Goal: Entertainment & Leisure: Consume media (video, audio)

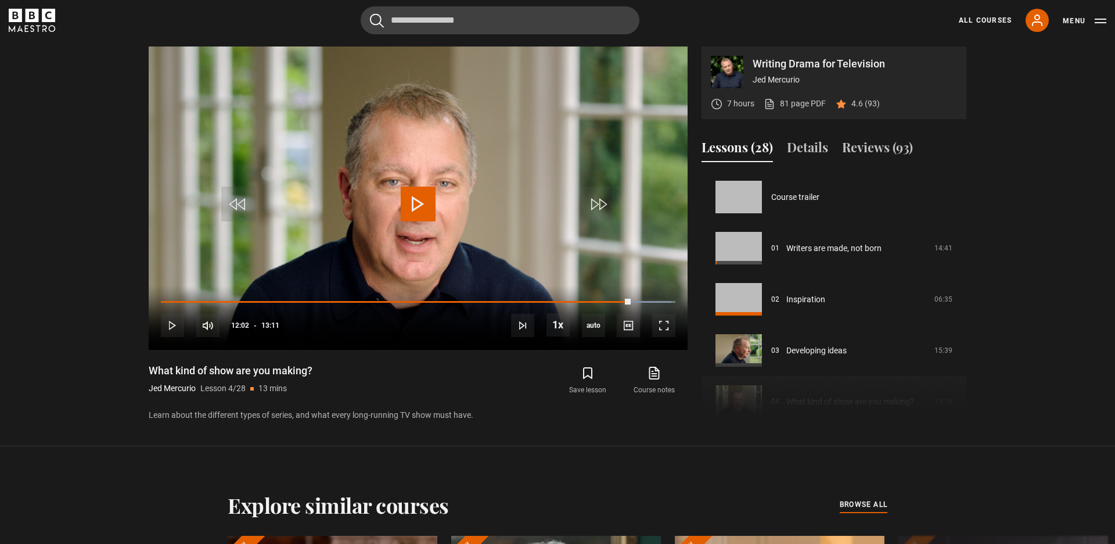
scroll to position [153, 0]
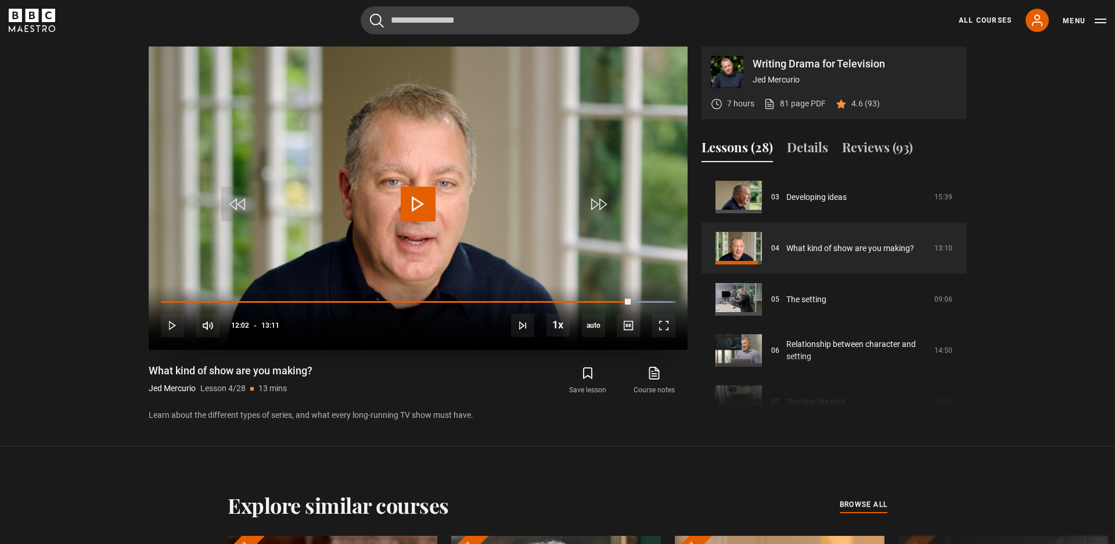
click at [497, 98] on video "Video Player" at bounding box center [418, 197] width 539 height 303
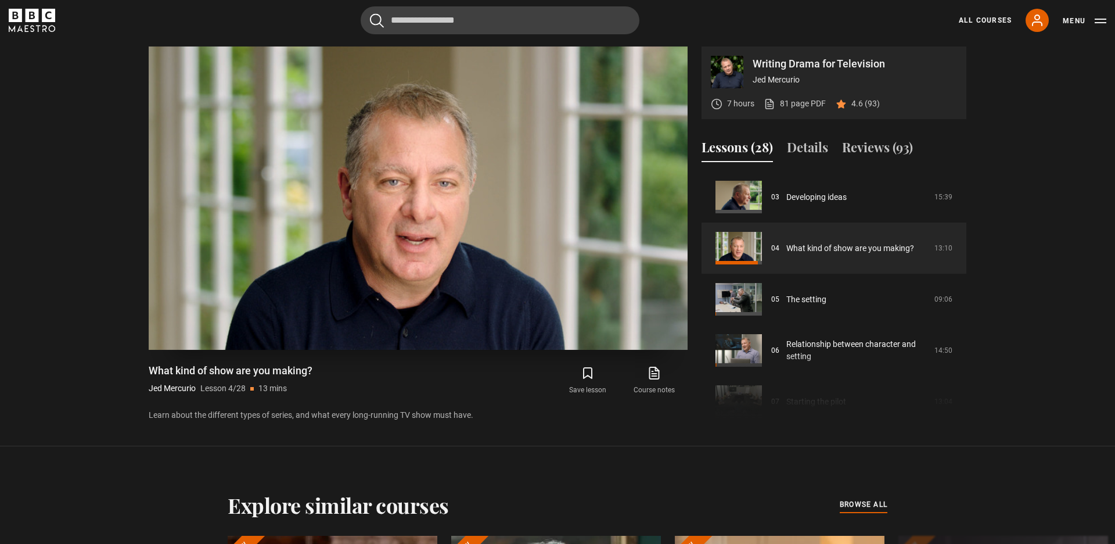
click at [497, 105] on video "Video Player" at bounding box center [418, 197] width 539 height 303
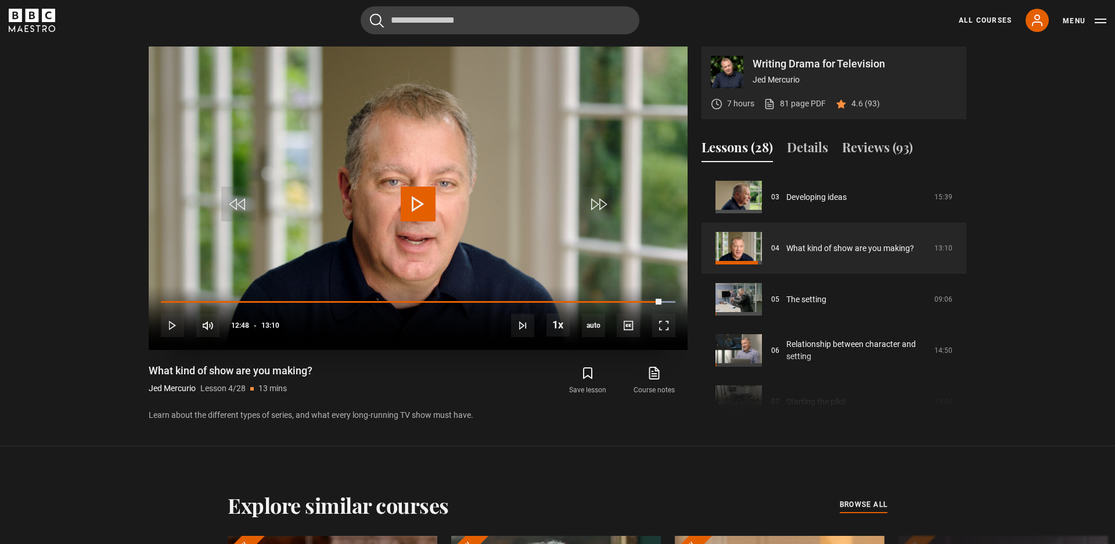
click at [497, 105] on video "Video Player" at bounding box center [418, 197] width 539 height 303
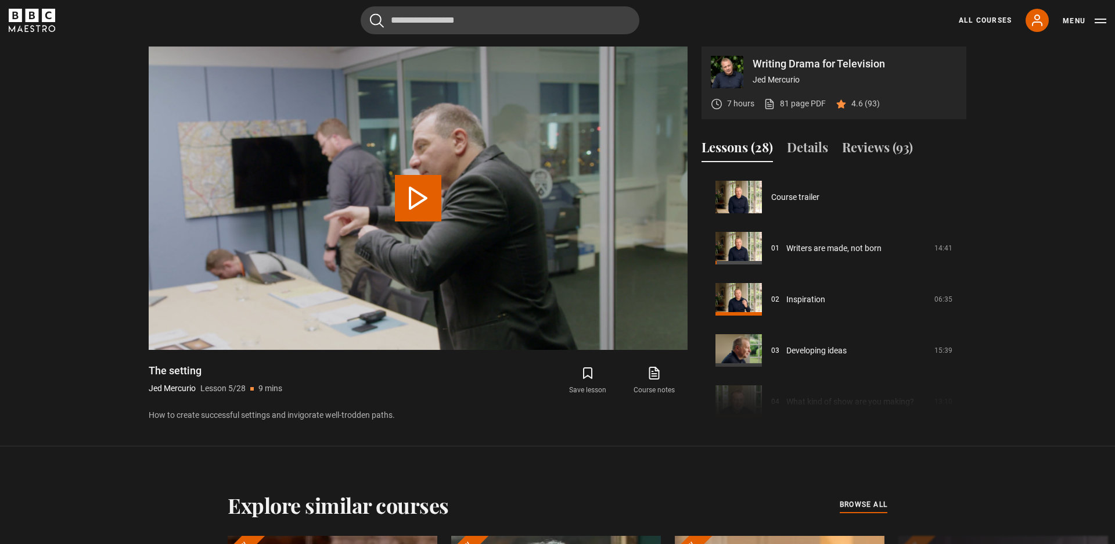
scroll to position [204, 0]
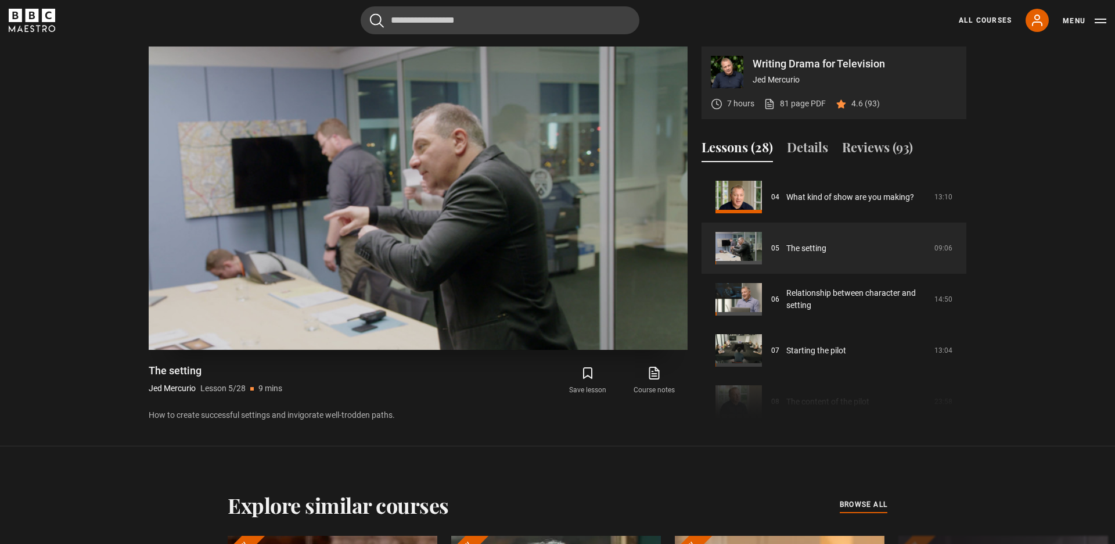
click at [497, 132] on video "Video Player" at bounding box center [418, 197] width 539 height 303
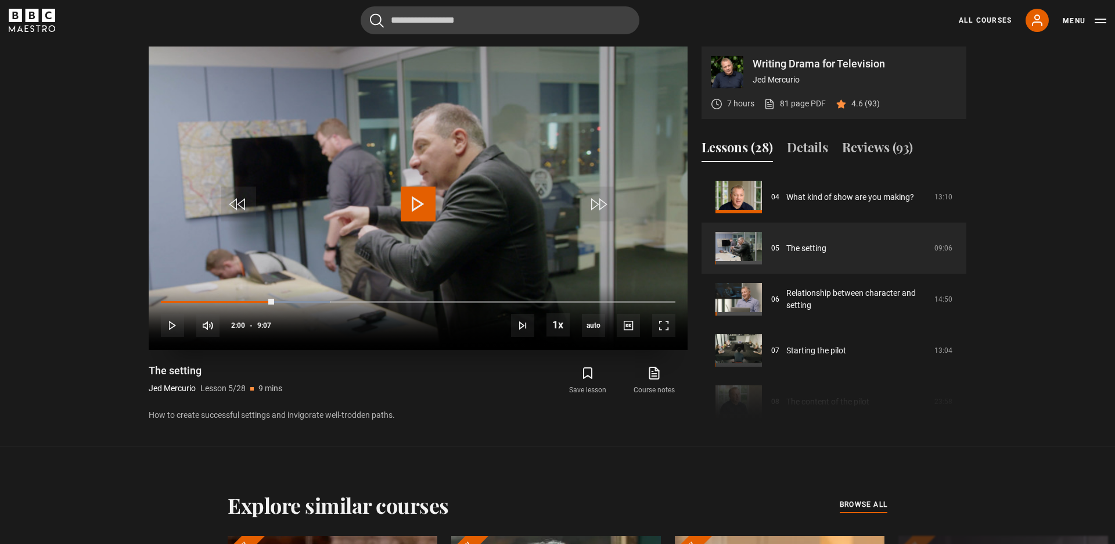
click at [497, 139] on video "Video Player" at bounding box center [418, 197] width 539 height 303
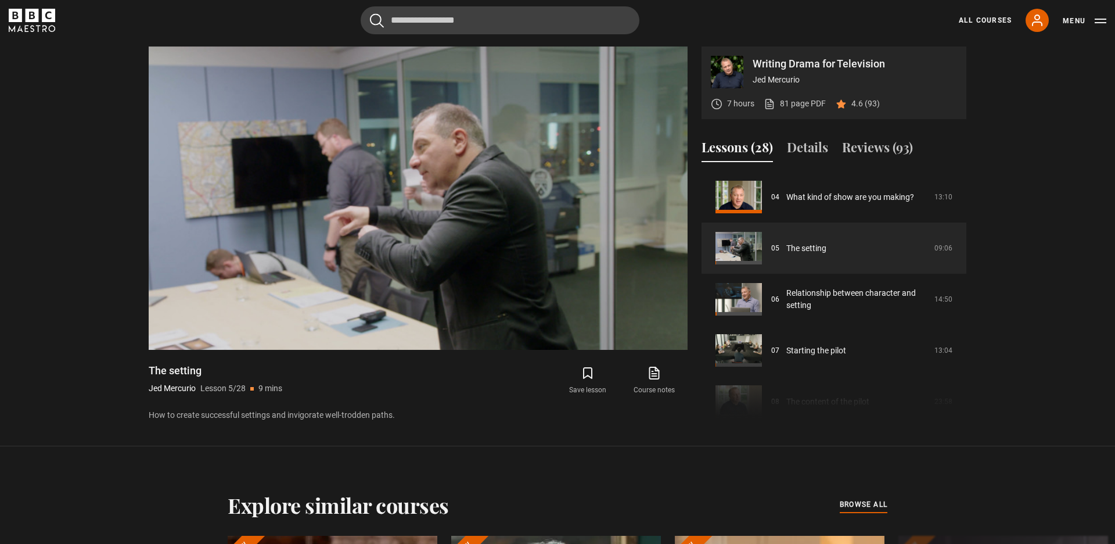
click at [1054, 252] on section "Writing Drama for Television [PERSON_NAME] 7 hours 81 page PDF (opens in new ta…" at bounding box center [557, 223] width 1115 height 446
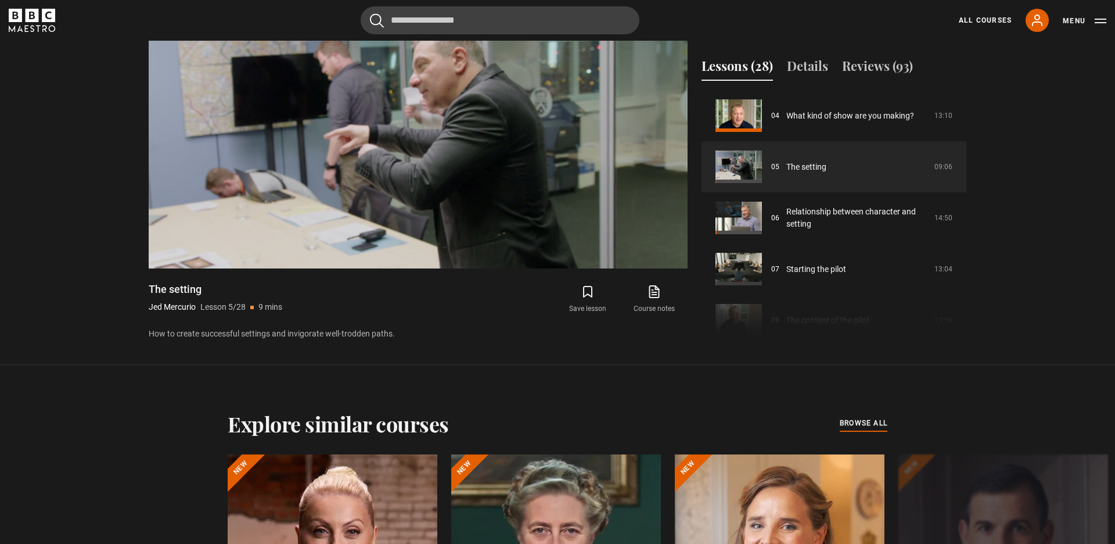
click at [1054, 266] on section "Writing Drama for Television [PERSON_NAME] 7 hours 81 page PDF (opens in new ta…" at bounding box center [557, 142] width 1115 height 446
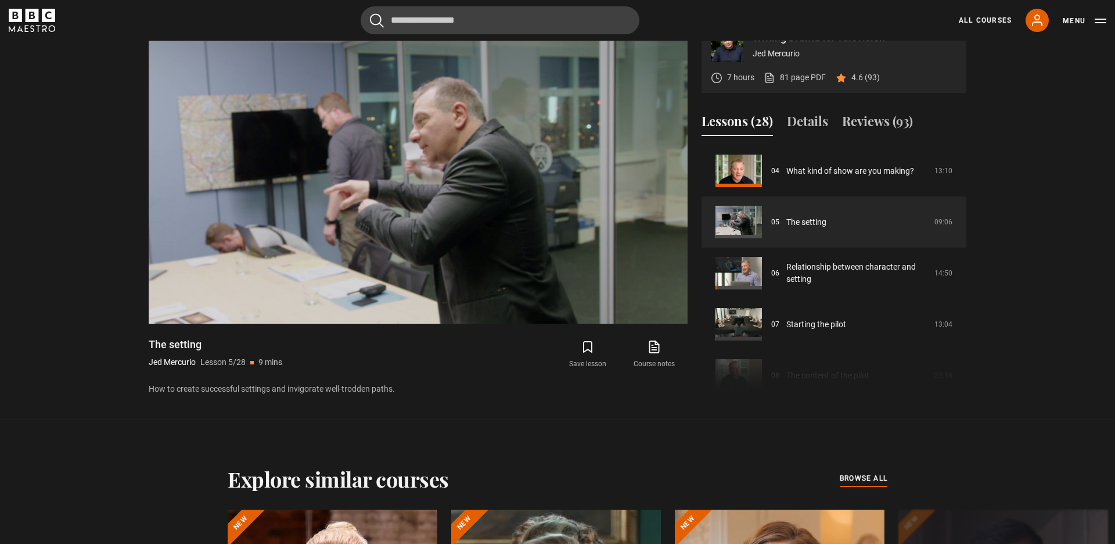
scroll to position [549, 0]
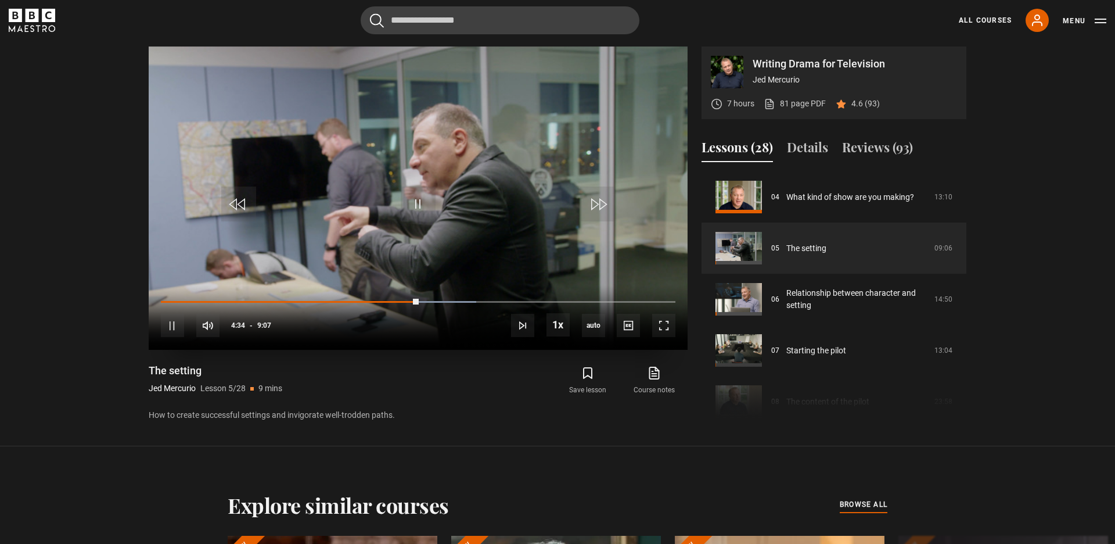
click at [272, 181] on video "Video Player" at bounding box center [418, 197] width 539 height 303
click at [272, 188] on video "Video Player" at bounding box center [418, 197] width 539 height 303
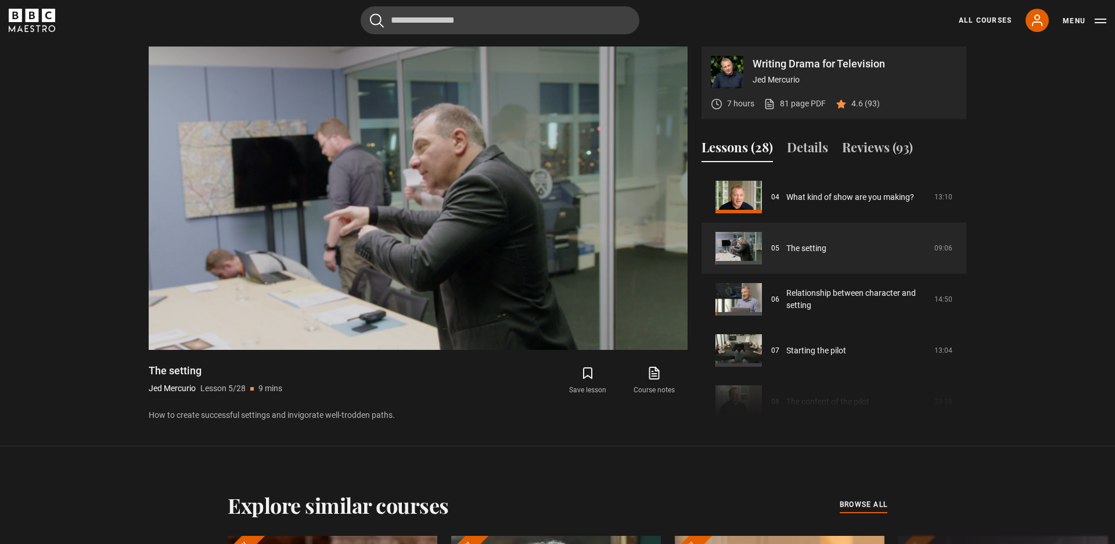
click at [46, 126] on section "Writing Drama for Television [PERSON_NAME] 7 hours 81 page PDF (opens in new ta…" at bounding box center [557, 223] width 1115 height 446
click at [74, 98] on section "Writing Drama for Television [PERSON_NAME] 7 hours 81 page PDF (opens in new ta…" at bounding box center [557, 223] width 1115 height 446
click at [1026, 105] on section "Writing Drama for Television [PERSON_NAME] 7 hours 81 page PDF (opens in new ta…" at bounding box center [557, 223] width 1115 height 446
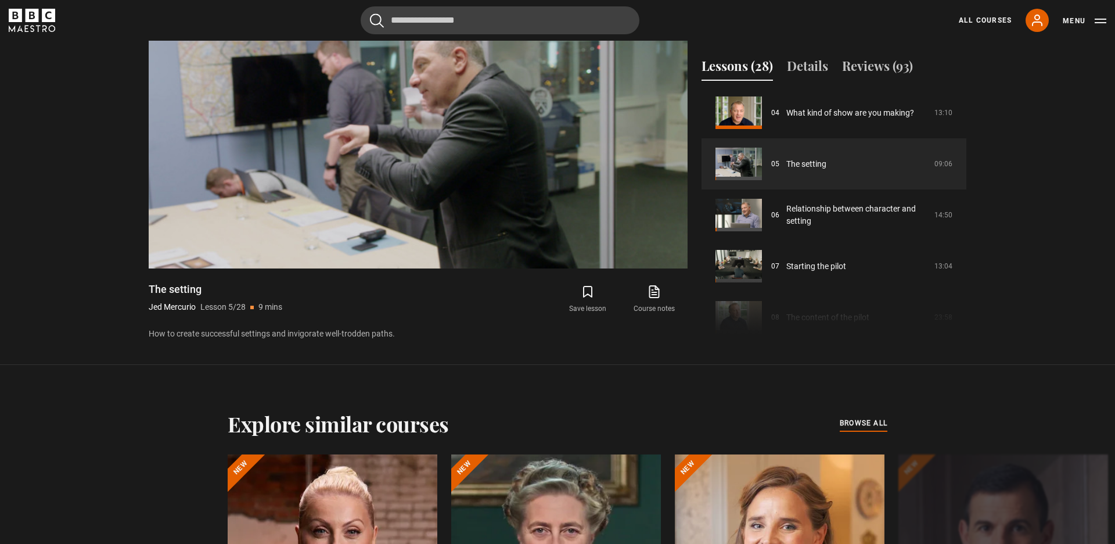
scroll to position [204, 0]
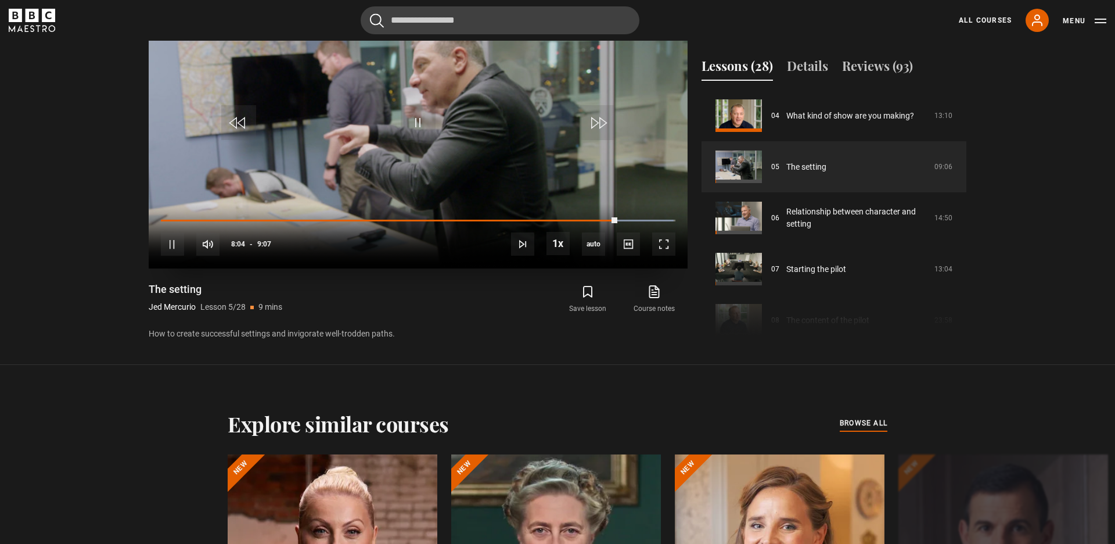
click at [437, 161] on video "Video Player" at bounding box center [418, 116] width 539 height 303
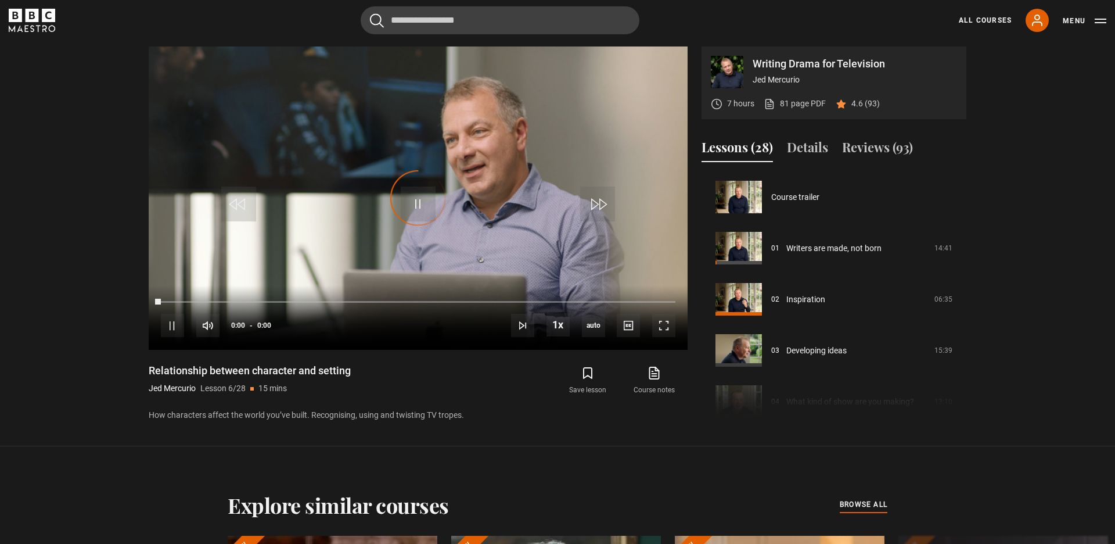
scroll to position [256, 0]
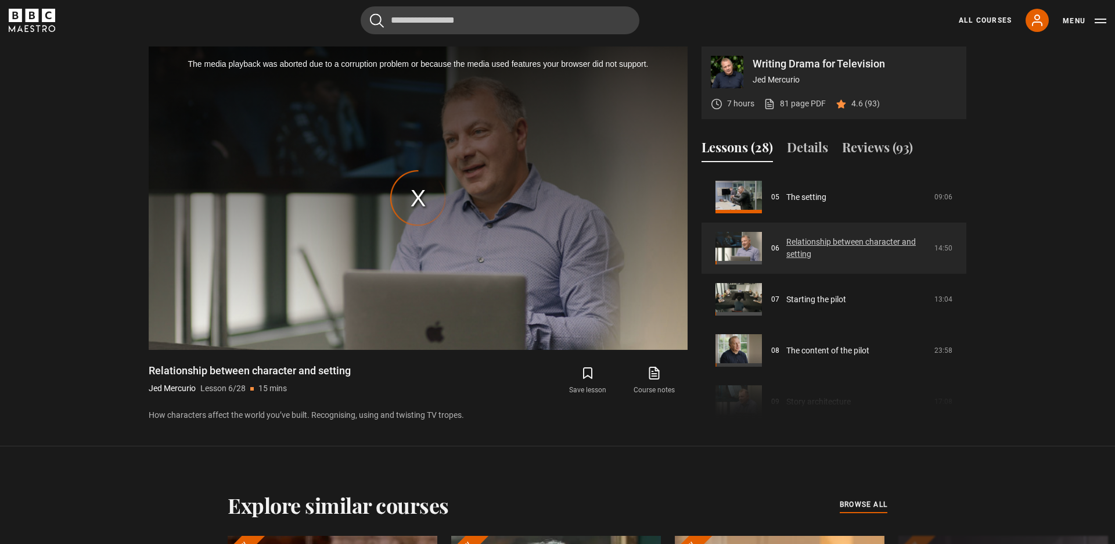
click at [805, 250] on link "Relationship between character and setting" at bounding box center [856, 248] width 141 height 24
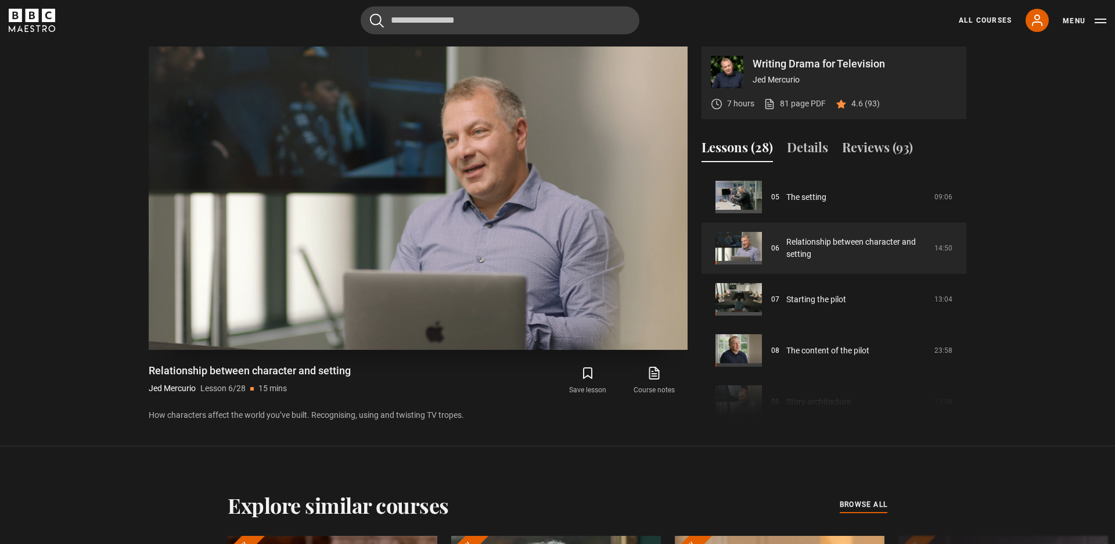
click at [530, 181] on video "Video Player" at bounding box center [418, 197] width 539 height 303
